Goal: Task Accomplishment & Management: Manage account settings

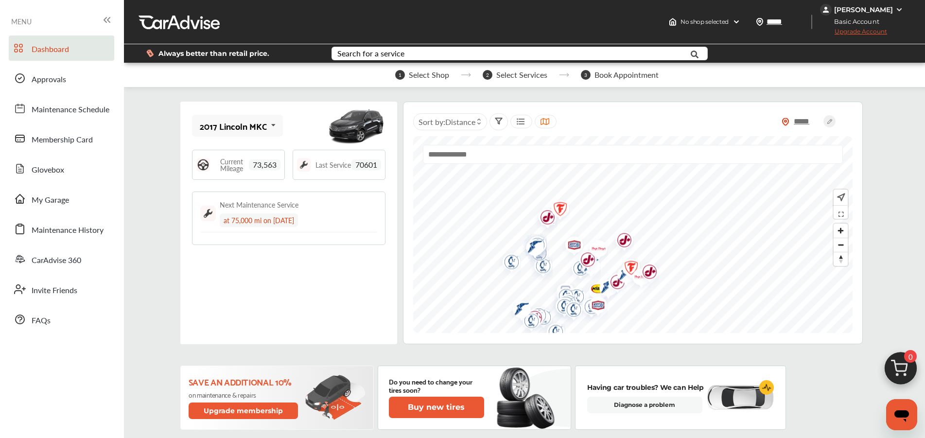
click at [879, 9] on div "[PERSON_NAME]" at bounding box center [863, 9] width 59 height 9
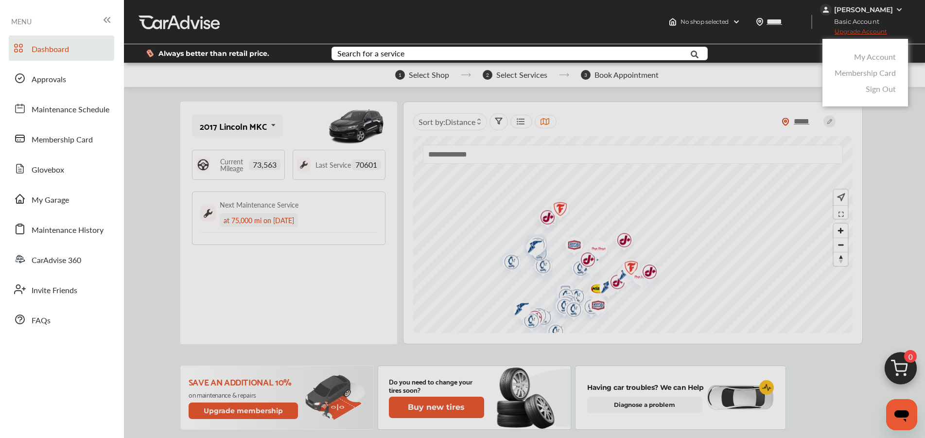
click at [864, 57] on link "My Account" at bounding box center [875, 56] width 42 height 11
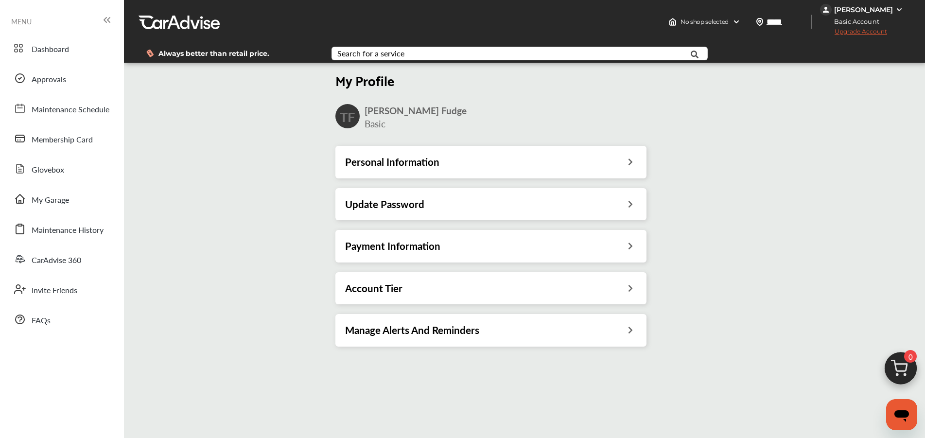
click at [554, 248] on div "Payment Information" at bounding box center [491, 246] width 292 height 13
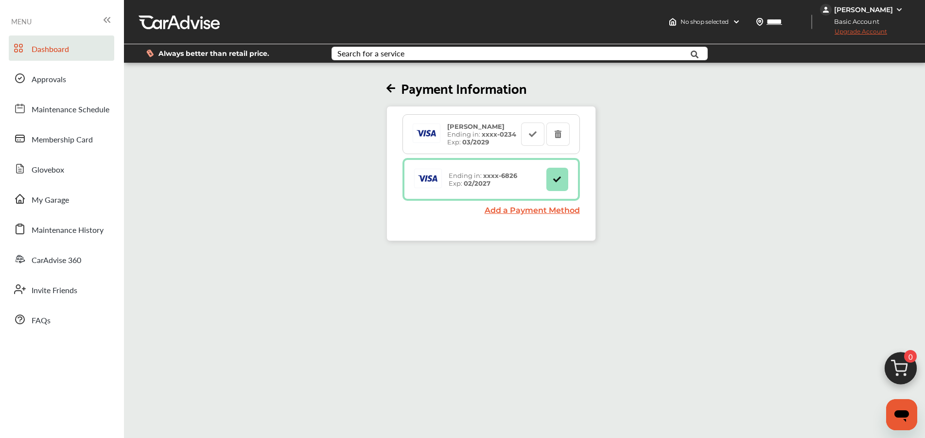
click at [51, 51] on span "Dashboard" at bounding box center [50, 49] width 37 height 13
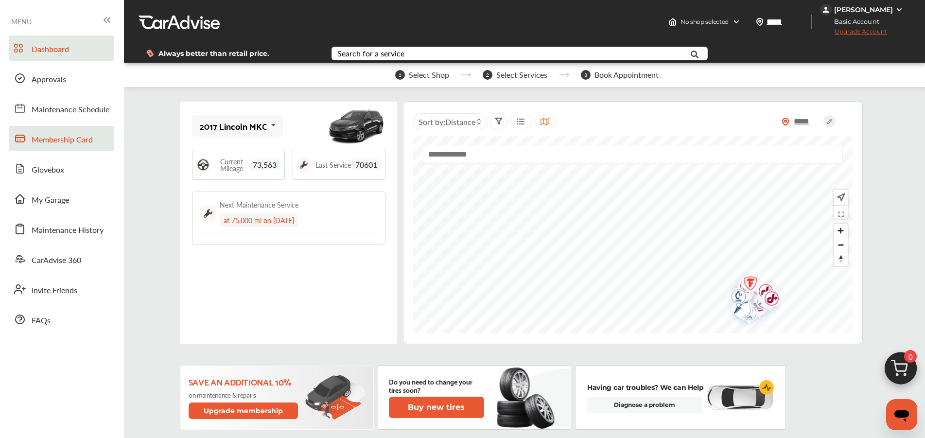
click at [47, 137] on span "Membership Card" at bounding box center [62, 140] width 61 height 13
